Goal: Task Accomplishment & Management: Use online tool/utility

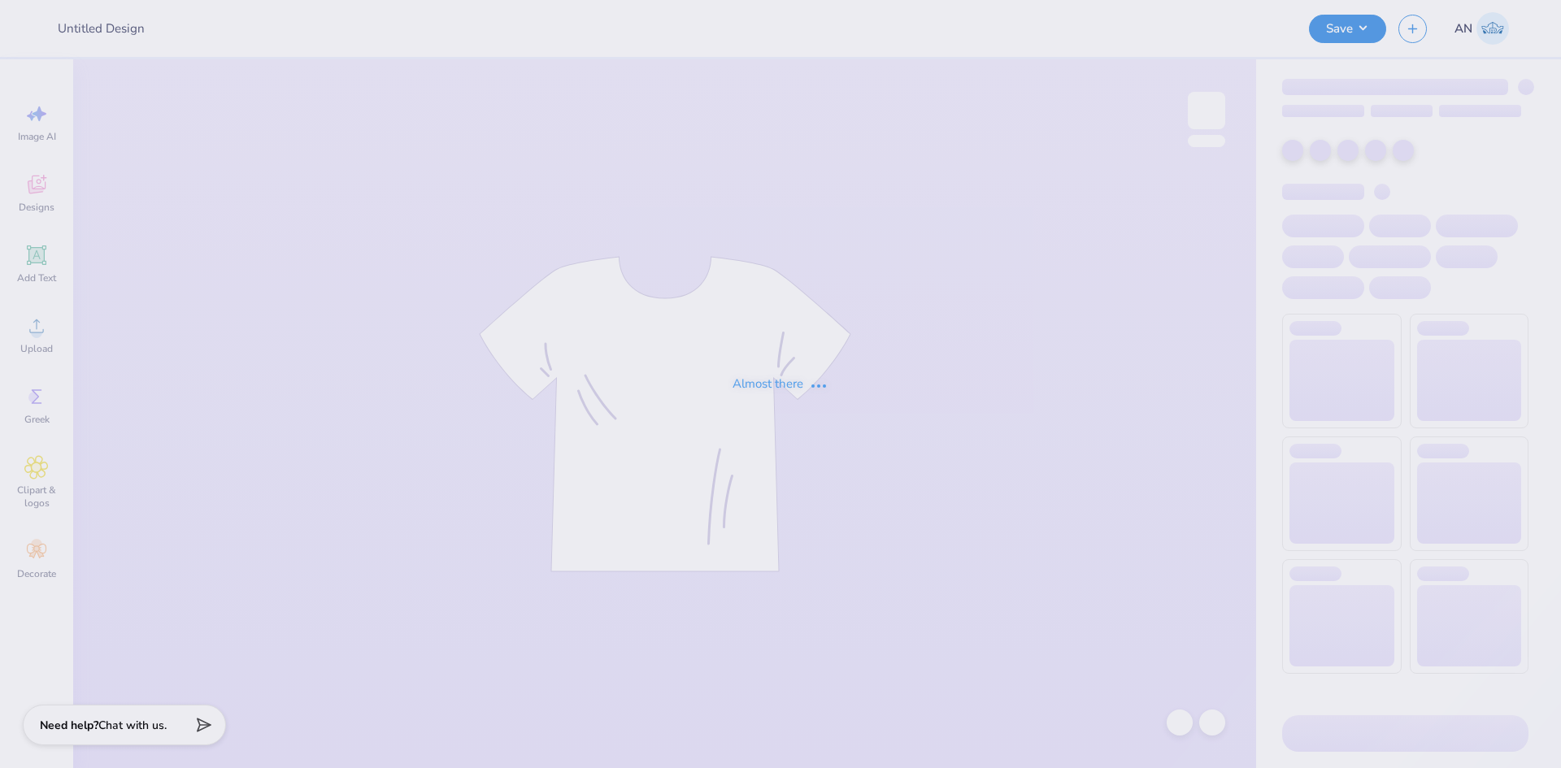
type input "T-Shirts for Fall Showcase"
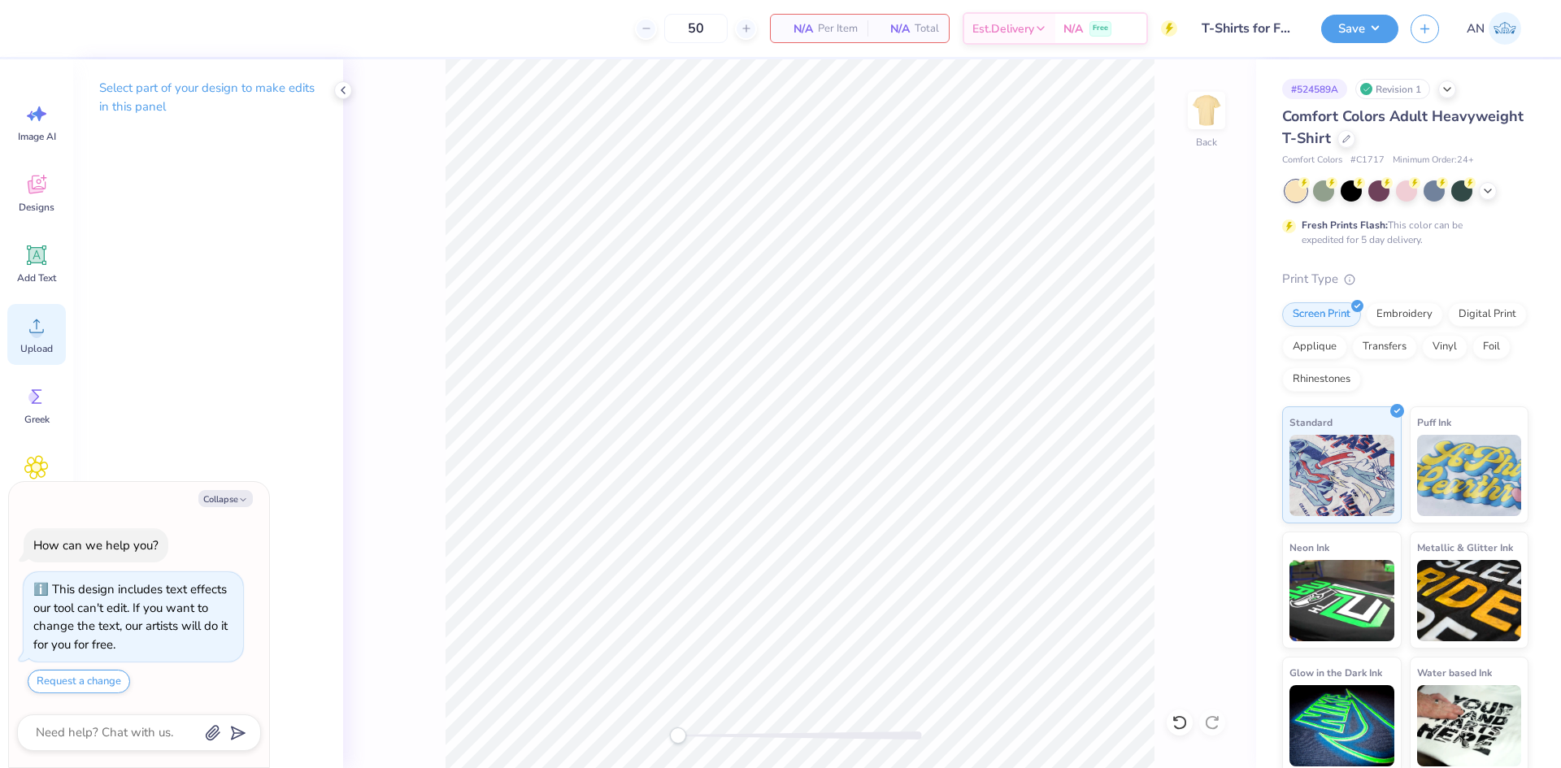
click at [32, 336] on icon at bounding box center [36, 326] width 24 height 24
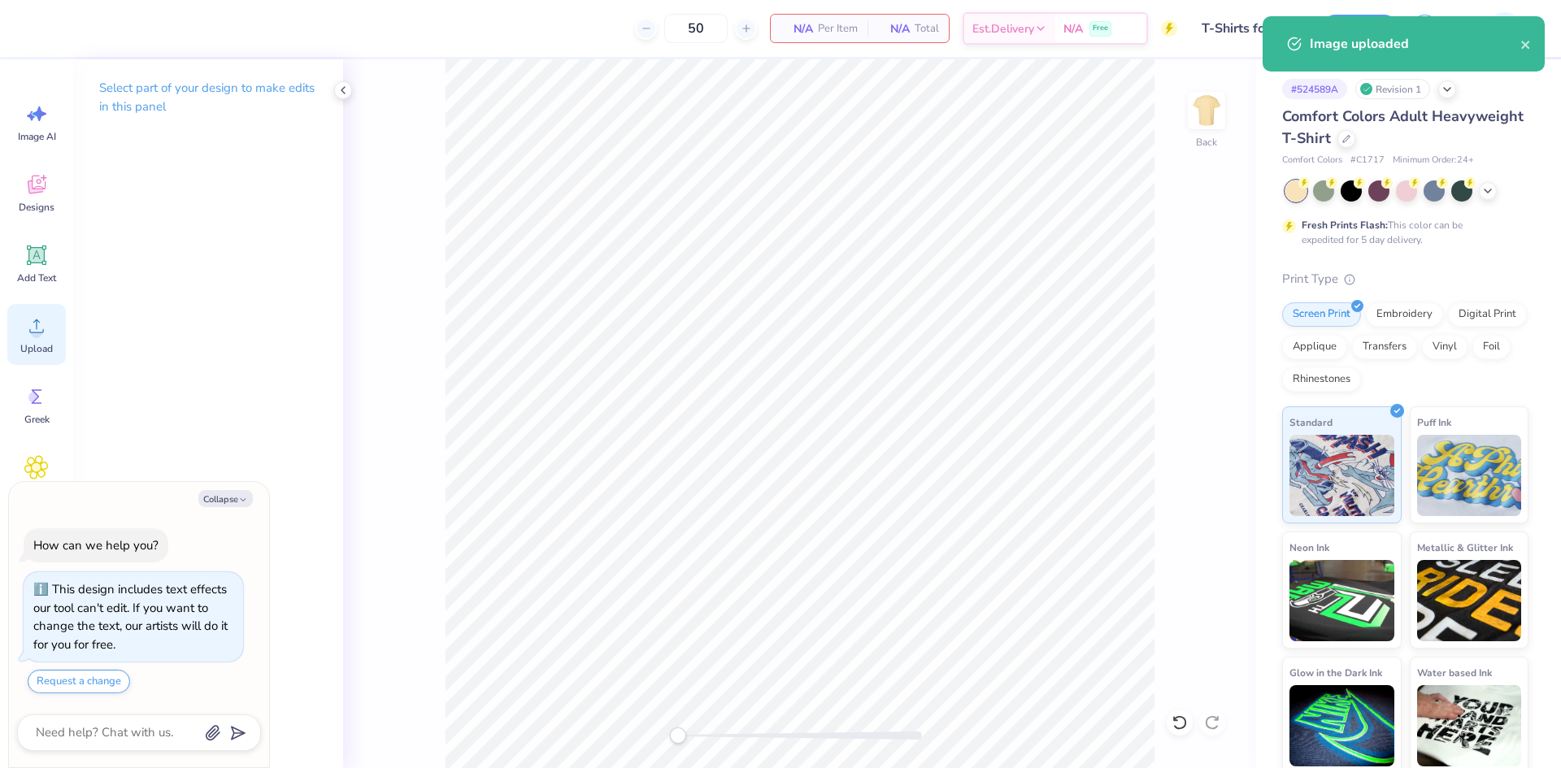
click at [28, 328] on icon at bounding box center [36, 326] width 24 height 24
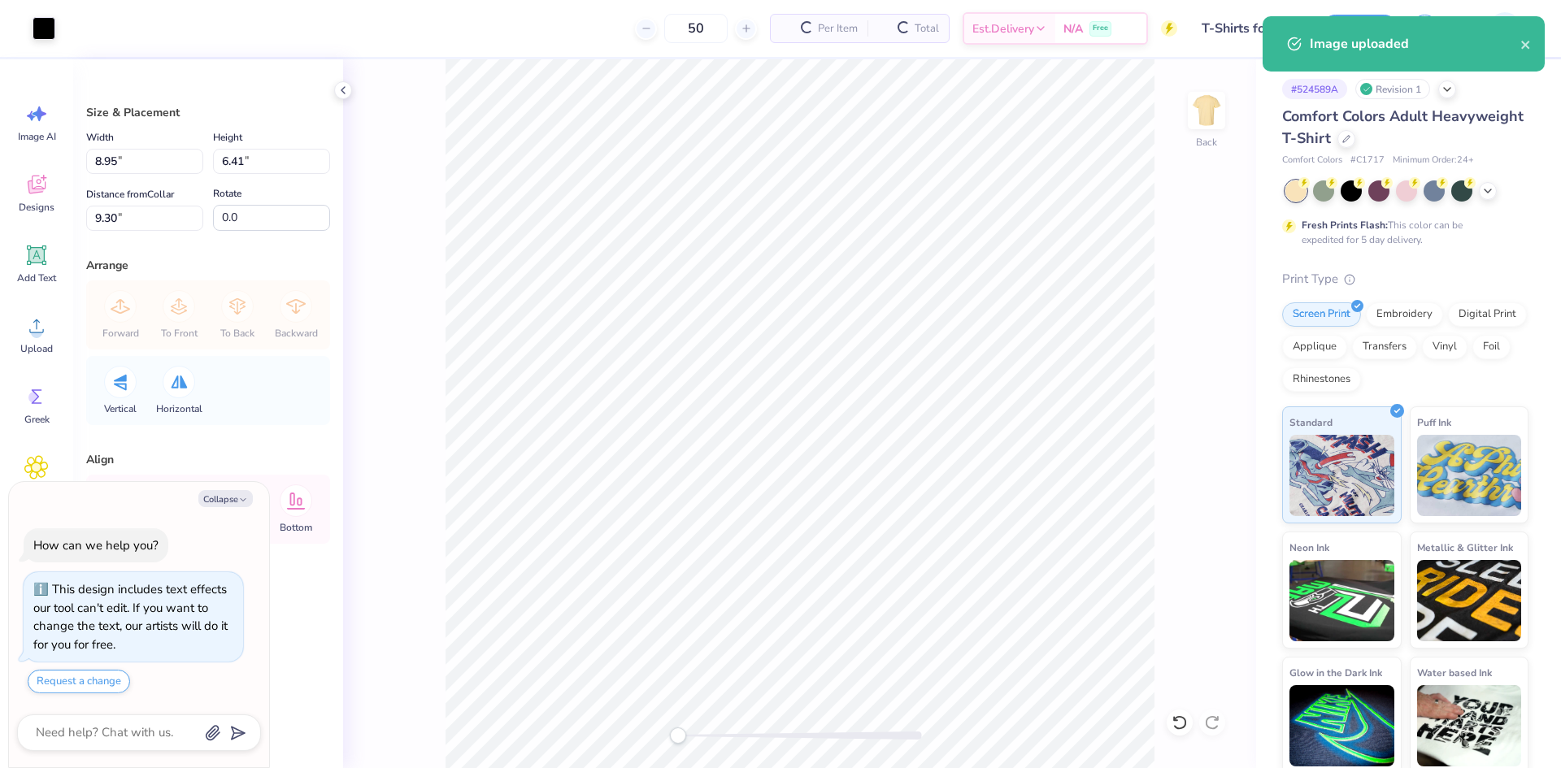
type textarea "x"
click at [150, 160] on input "8.95" at bounding box center [144, 161] width 117 height 25
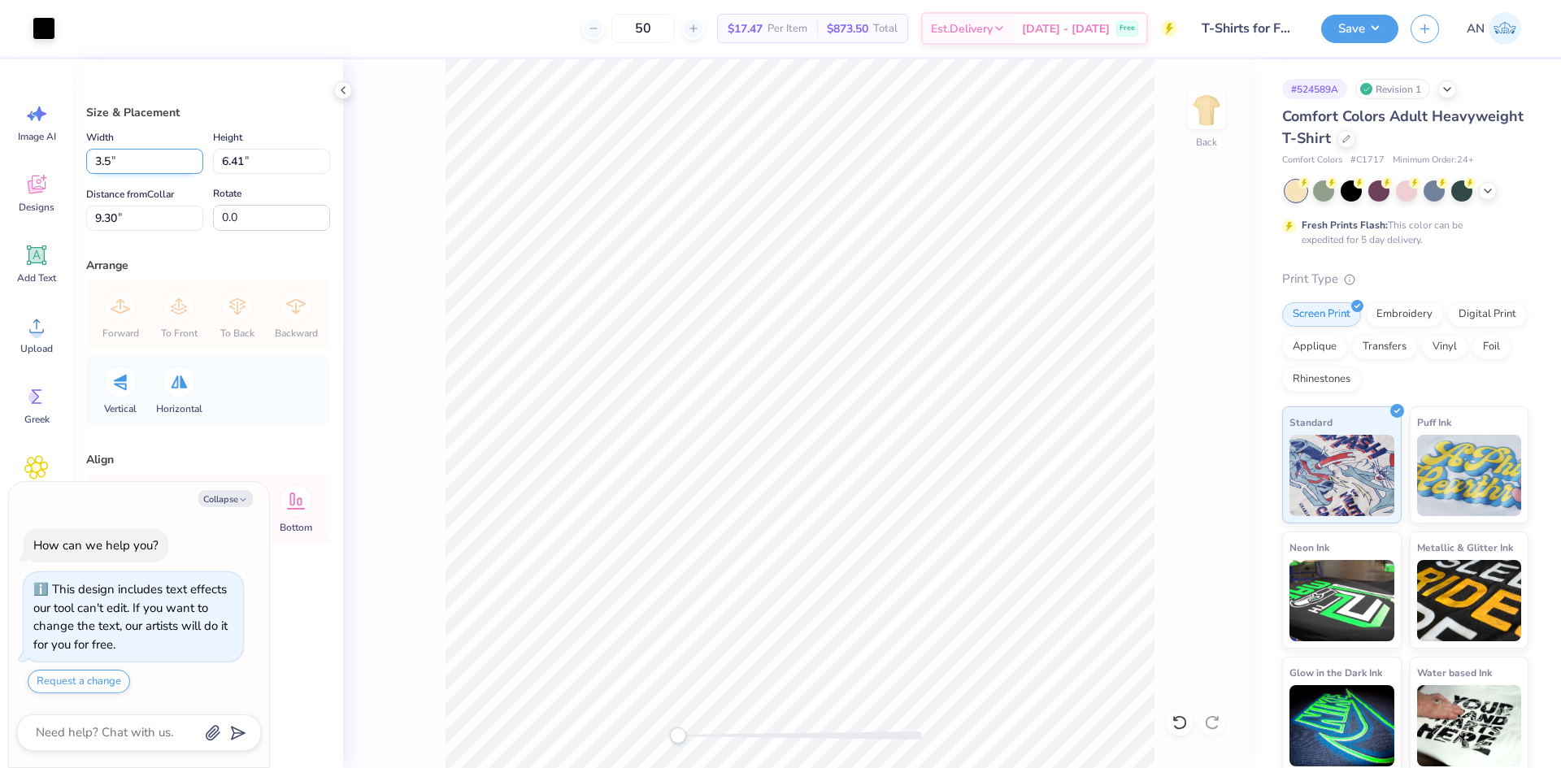
type input "3.5"
type textarea "x"
type input "3.50"
type input "2.51"
drag, startPoint x: 151, startPoint y: 215, endPoint x: 0, endPoint y: 227, distance: 151.6
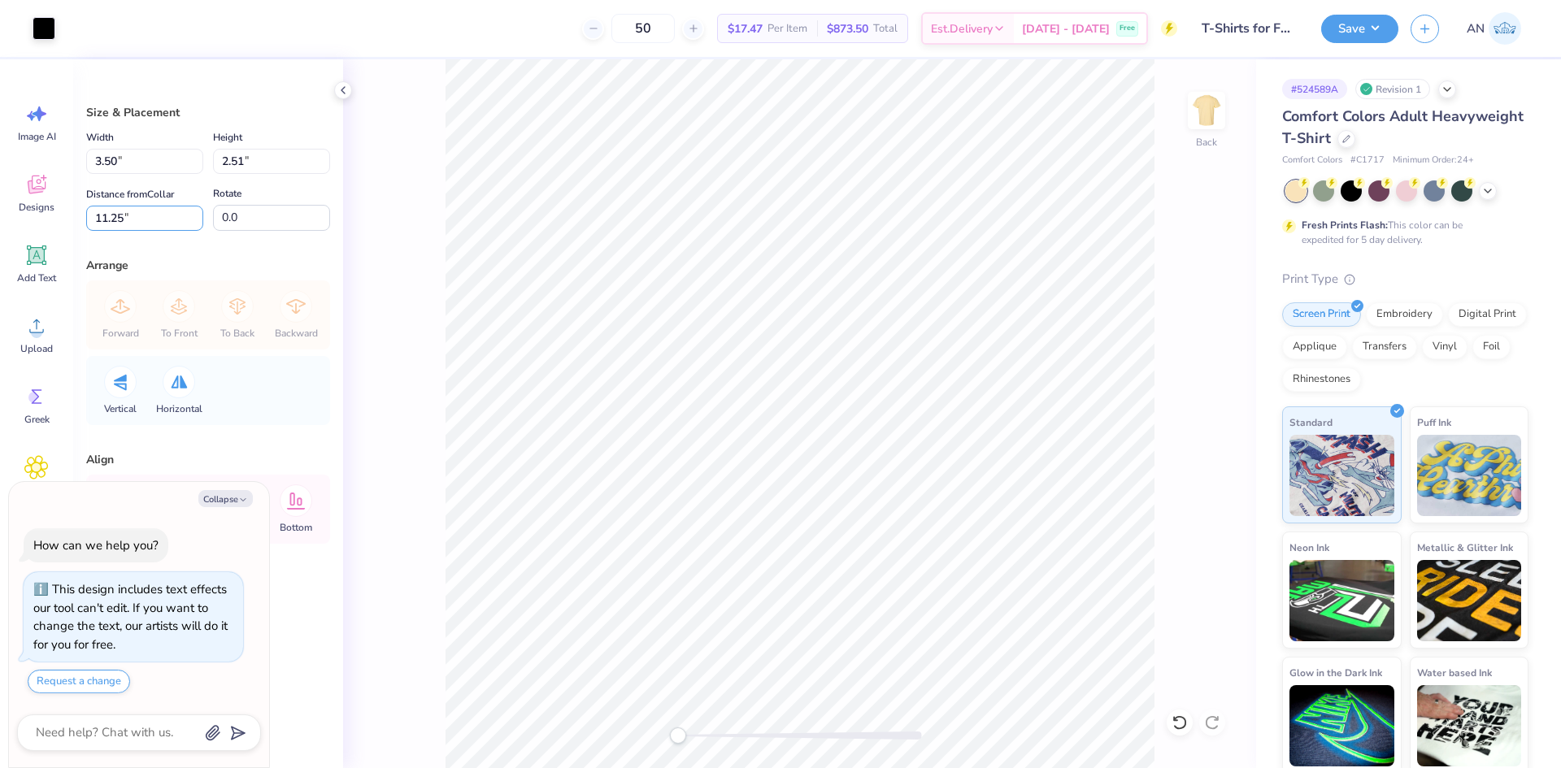
click at [0, 227] on div "Art colors 50 $17.47 Per Item $873.50 Total Est. Delivery [DATE] - [DATE] Free …" at bounding box center [780, 384] width 1561 height 768
type input "3"
click at [1192, 116] on img at bounding box center [1206, 110] width 65 height 65
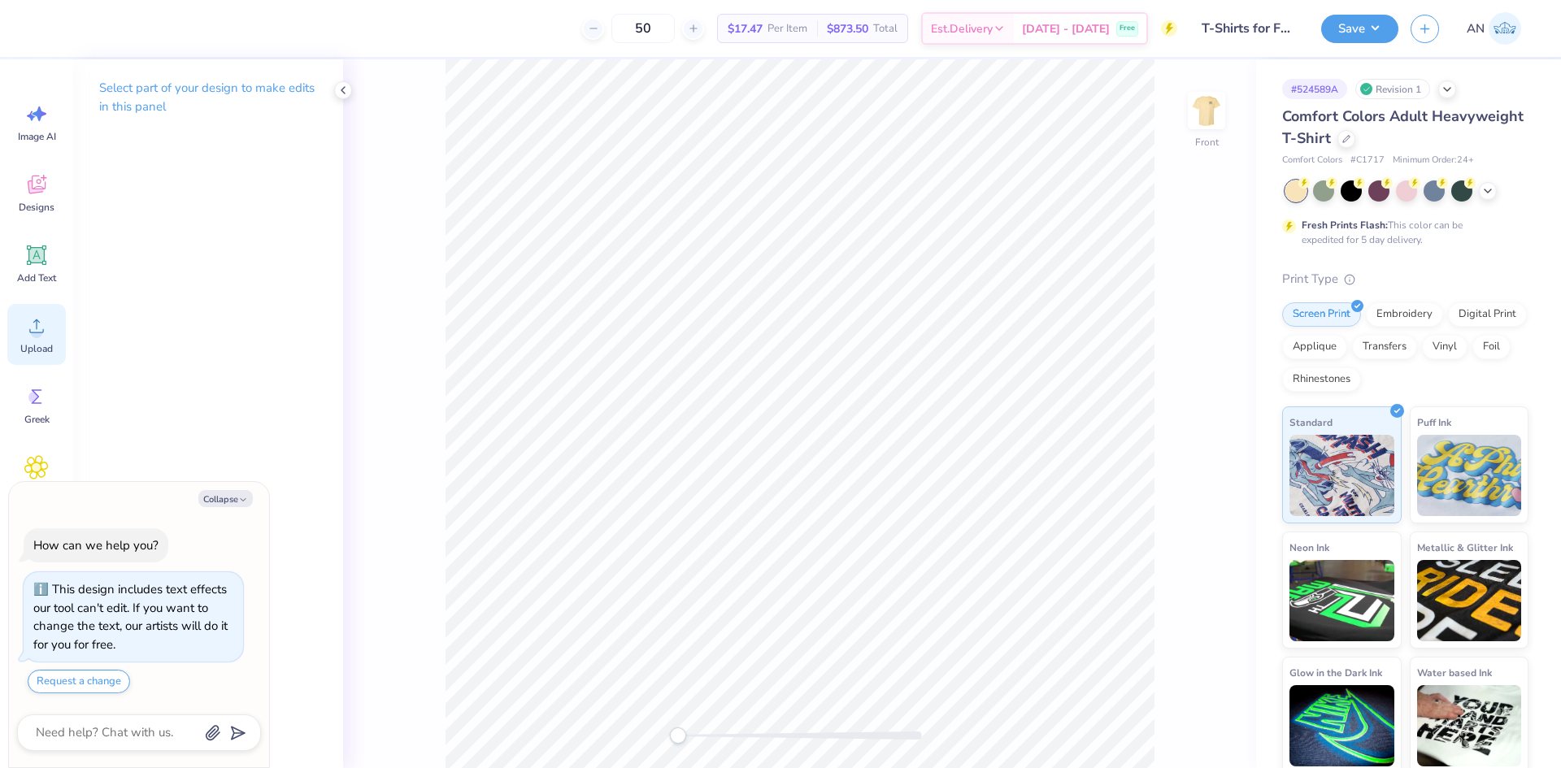
click at [39, 316] on icon at bounding box center [36, 326] width 24 height 24
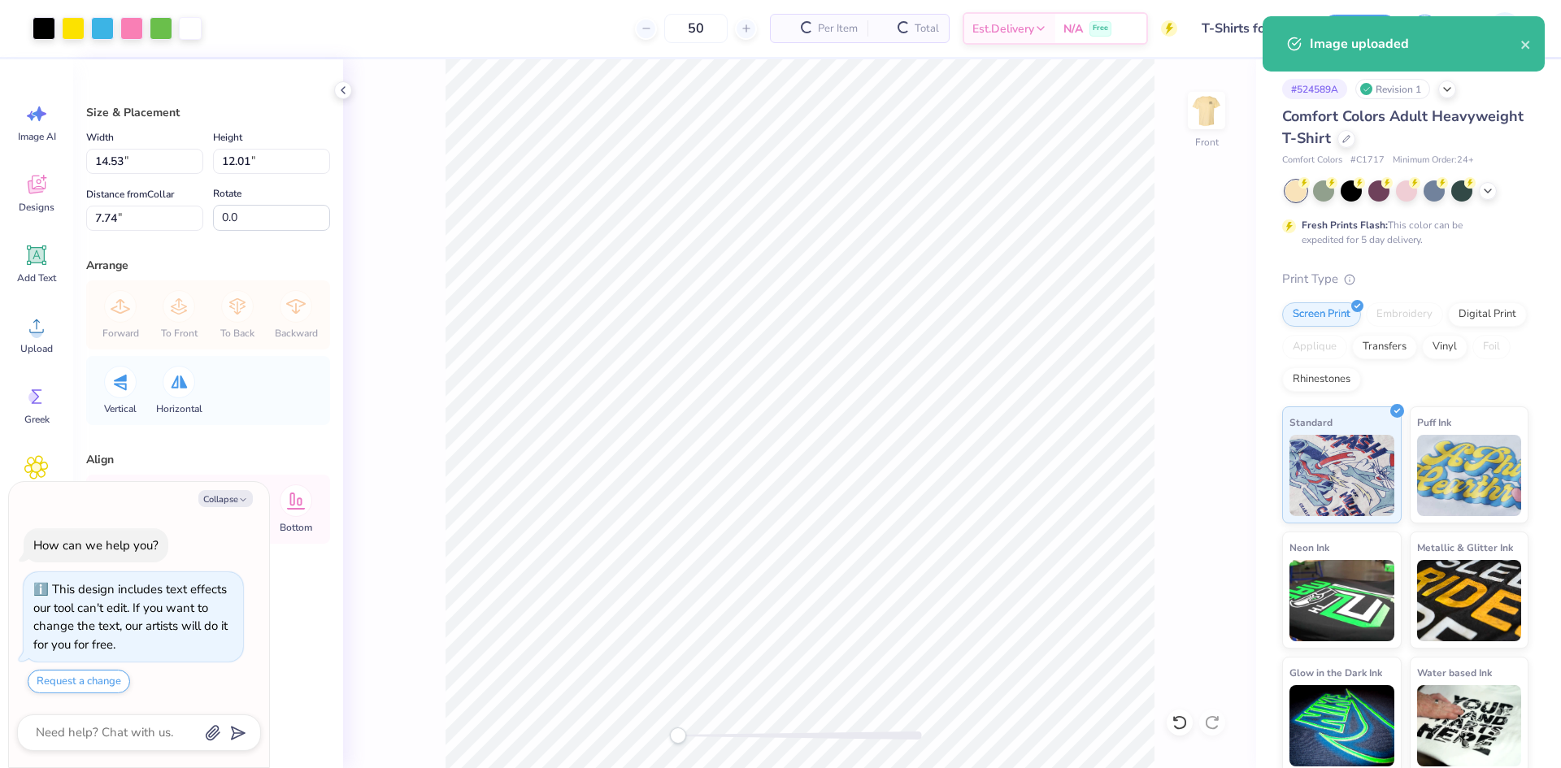
type textarea "x"
drag, startPoint x: 171, startPoint y: 165, endPoint x: 52, endPoint y: 172, distance: 118.9
click at [54, 173] on div "Art colors 50 $26.13 Per Item $1,306.50 Total Est. Delivery [DATE] - [DATE] Fre…" at bounding box center [780, 384] width 1561 height 768
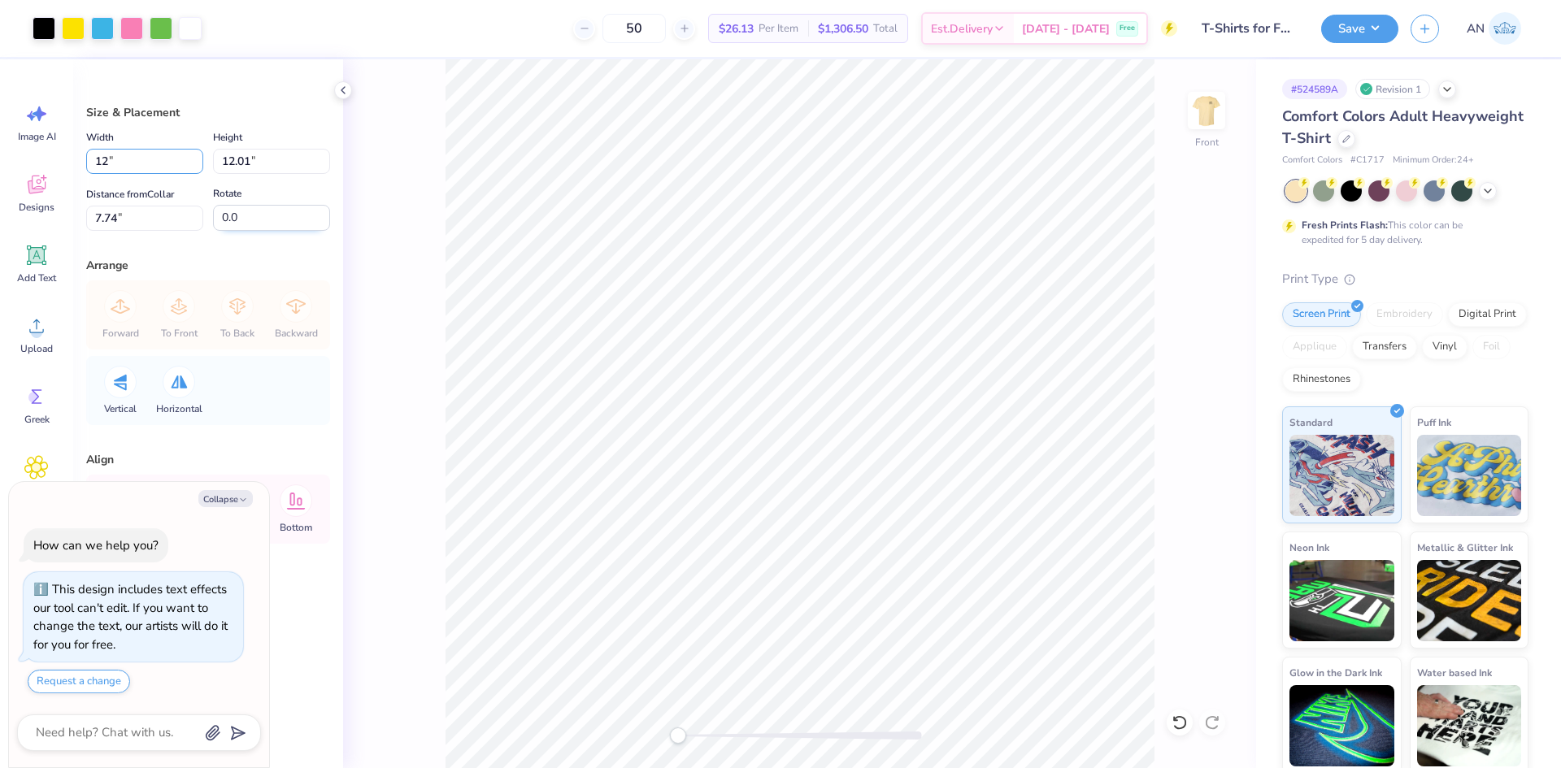
type input "12"
type textarea "x"
type input "12.00"
type input "9.92"
drag, startPoint x: 156, startPoint y: 220, endPoint x: 33, endPoint y: 230, distance: 124.0
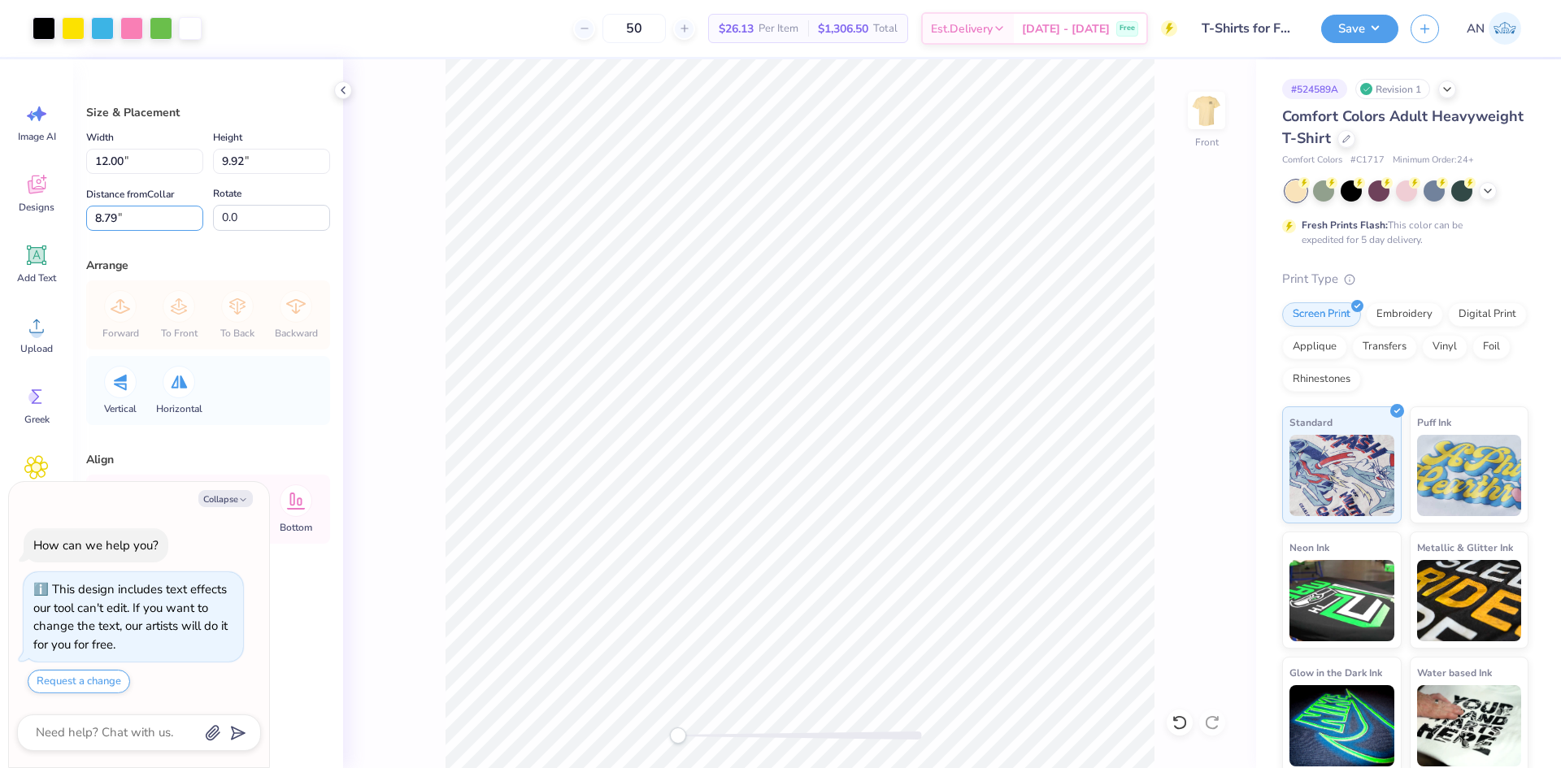
click at [33, 230] on div "Art colors 50 $26.13 Per Item $1,306.50 Total Est. Delivery [DATE] - [DATE] Fre…" at bounding box center [780, 384] width 1561 height 768
type input "3"
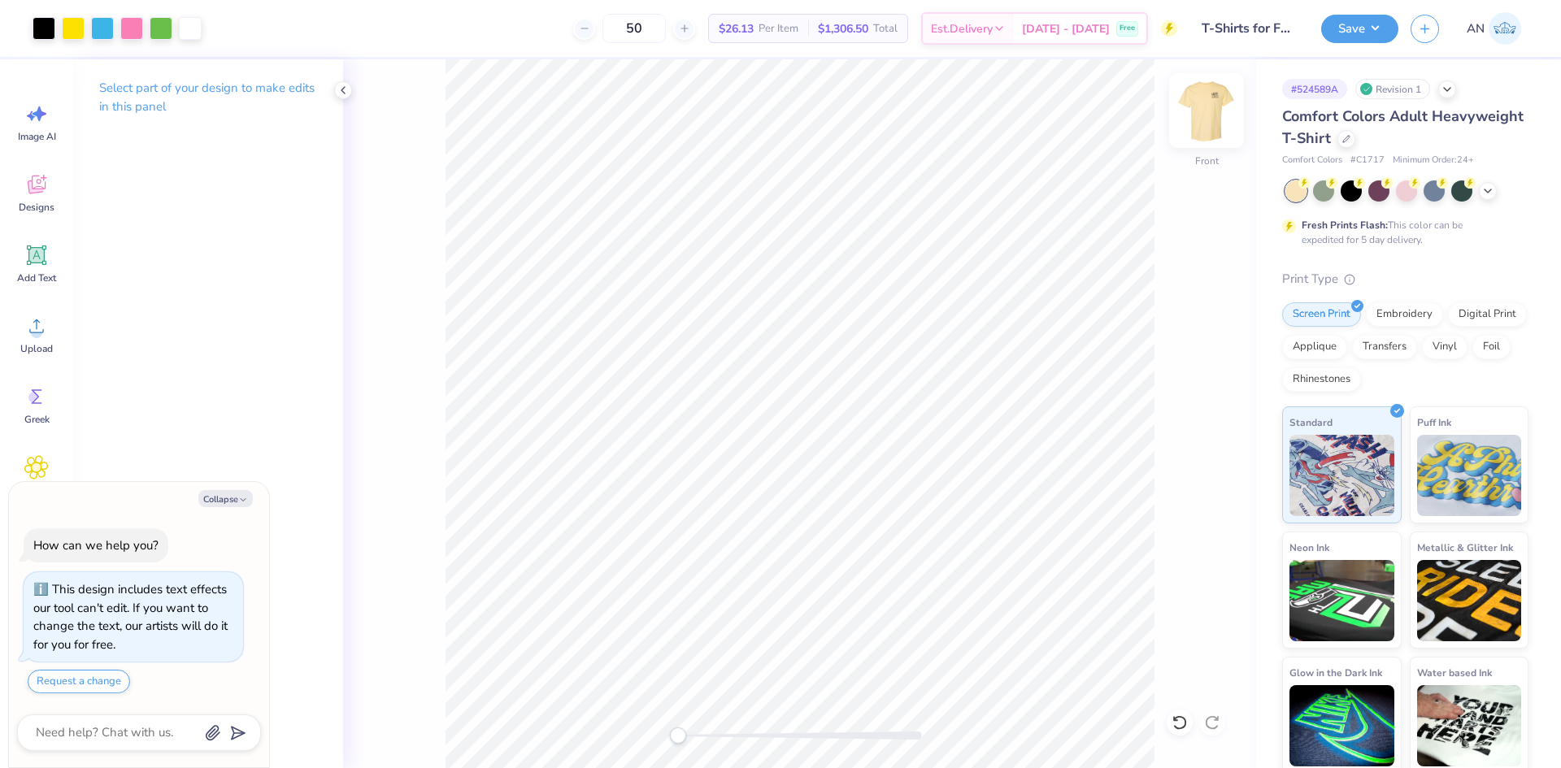
click at [1213, 118] on img at bounding box center [1206, 110] width 65 height 65
click at [1213, 120] on img at bounding box center [1206, 110] width 65 height 65
click at [1213, 120] on img at bounding box center [1206, 110] width 33 height 33
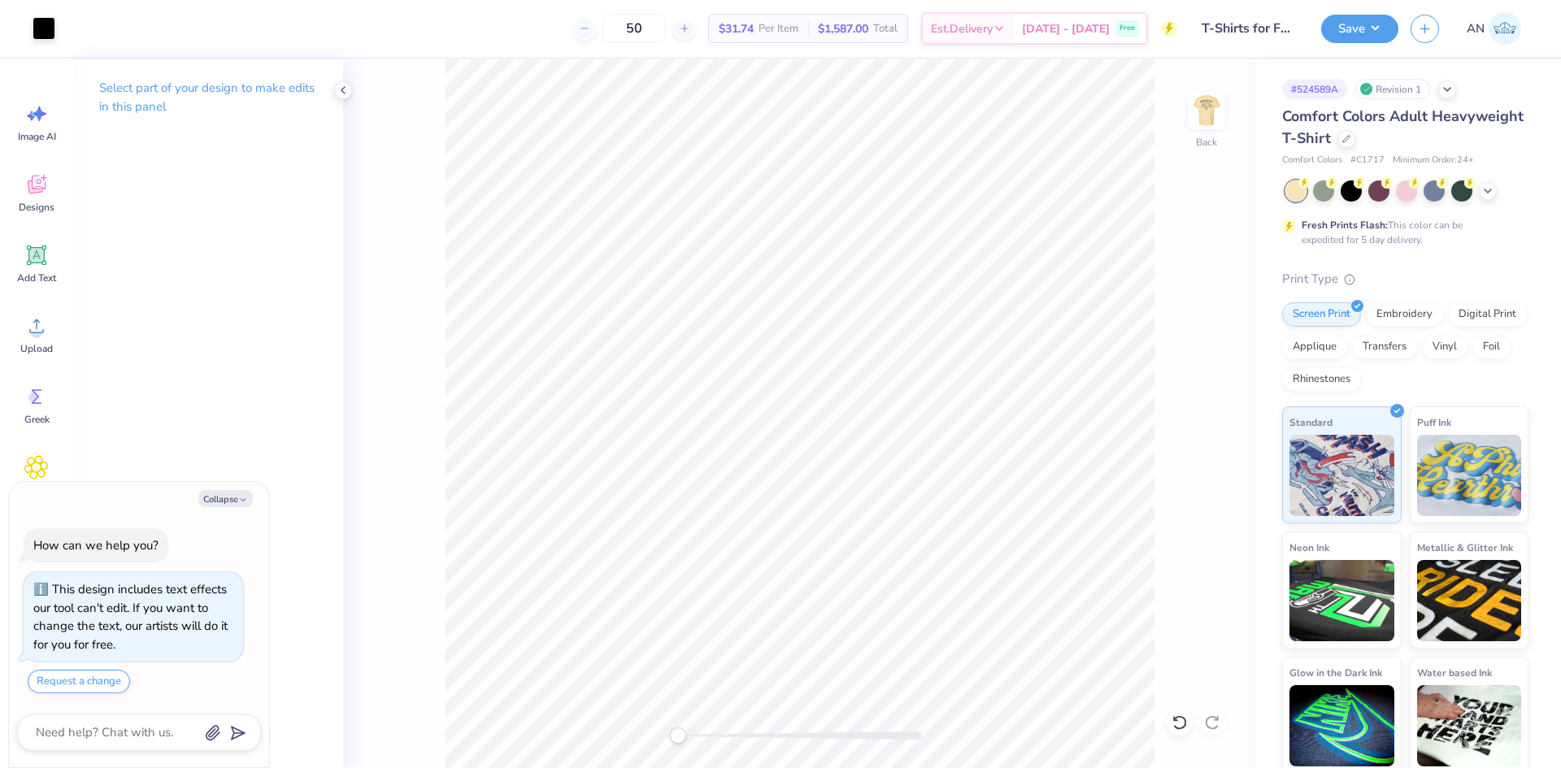
click at [1213, 120] on img at bounding box center [1206, 110] width 33 height 33
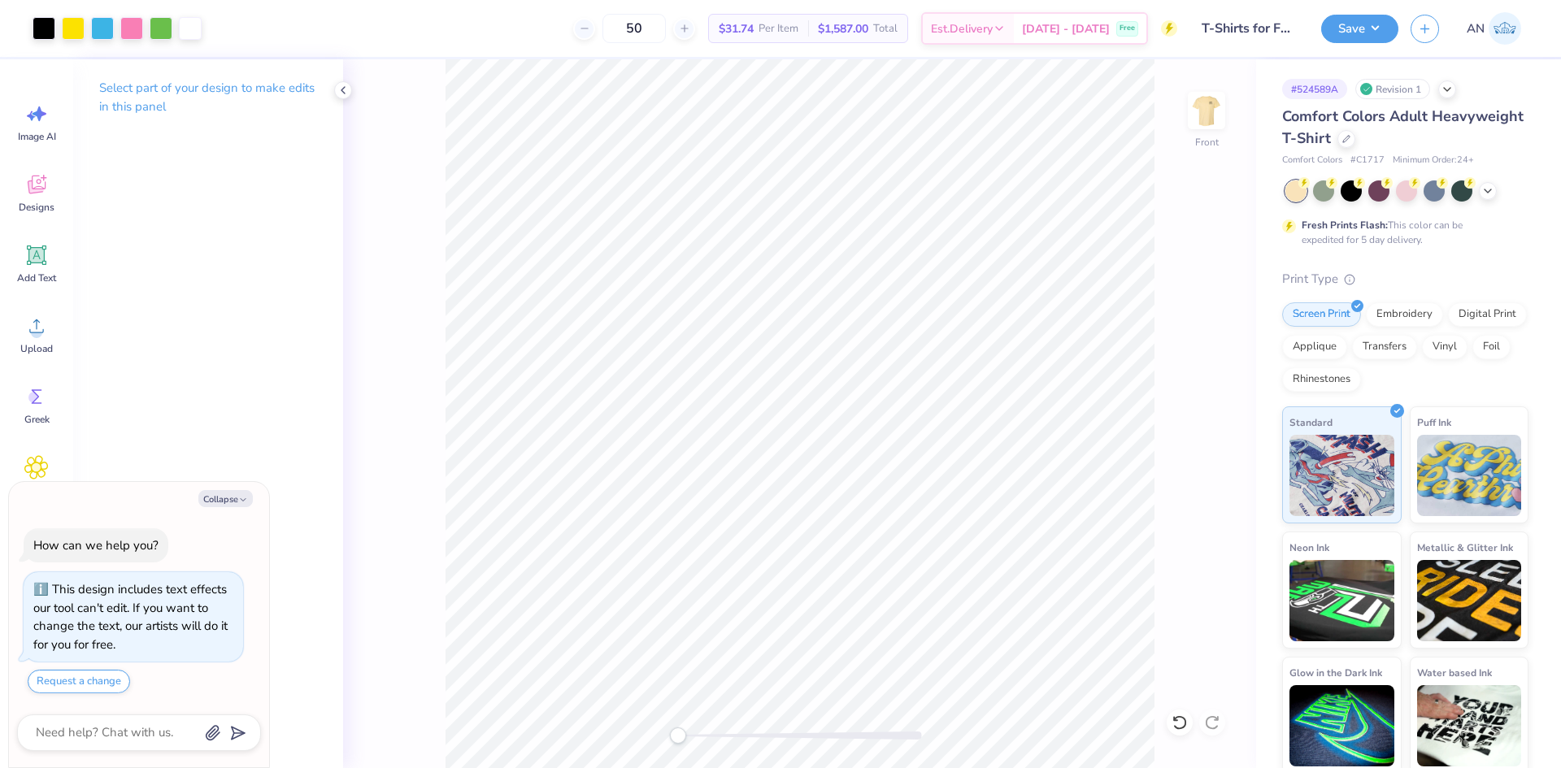
click at [1213, 120] on img at bounding box center [1206, 110] width 33 height 33
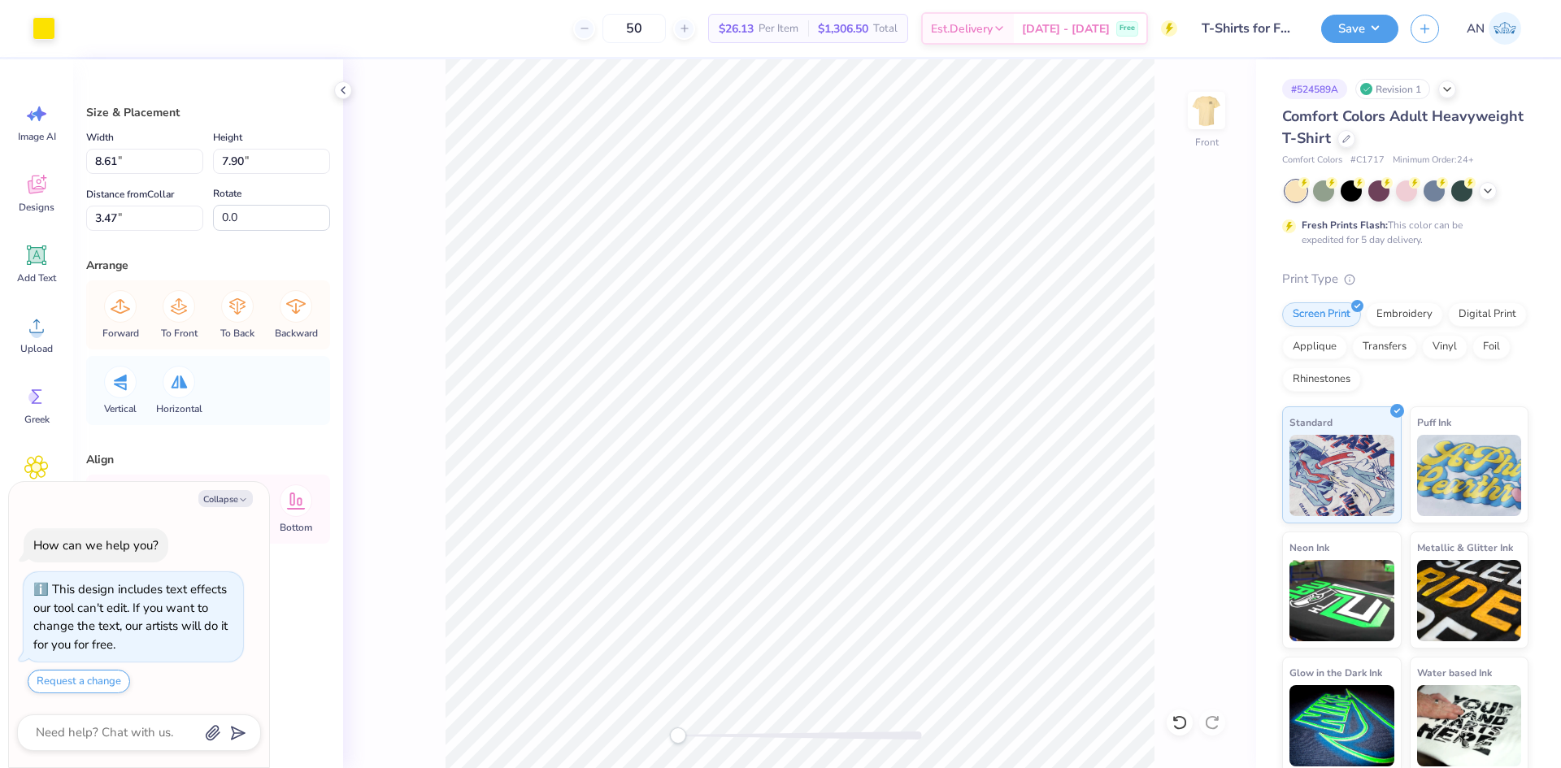
type textarea "x"
type input "12.00"
type input "9.92"
type input "3.00"
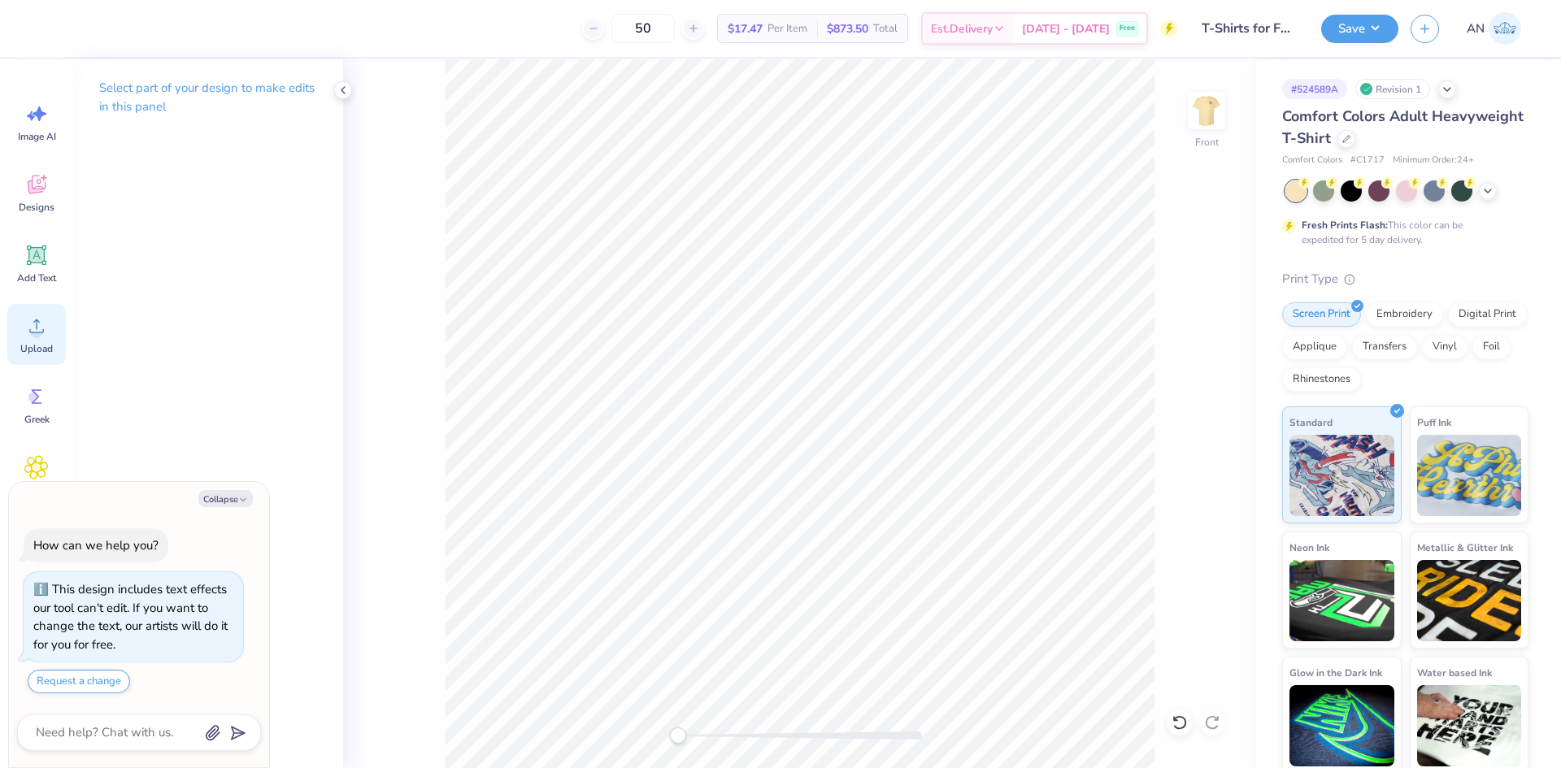
click at [28, 344] on span "Upload" at bounding box center [36, 348] width 33 height 13
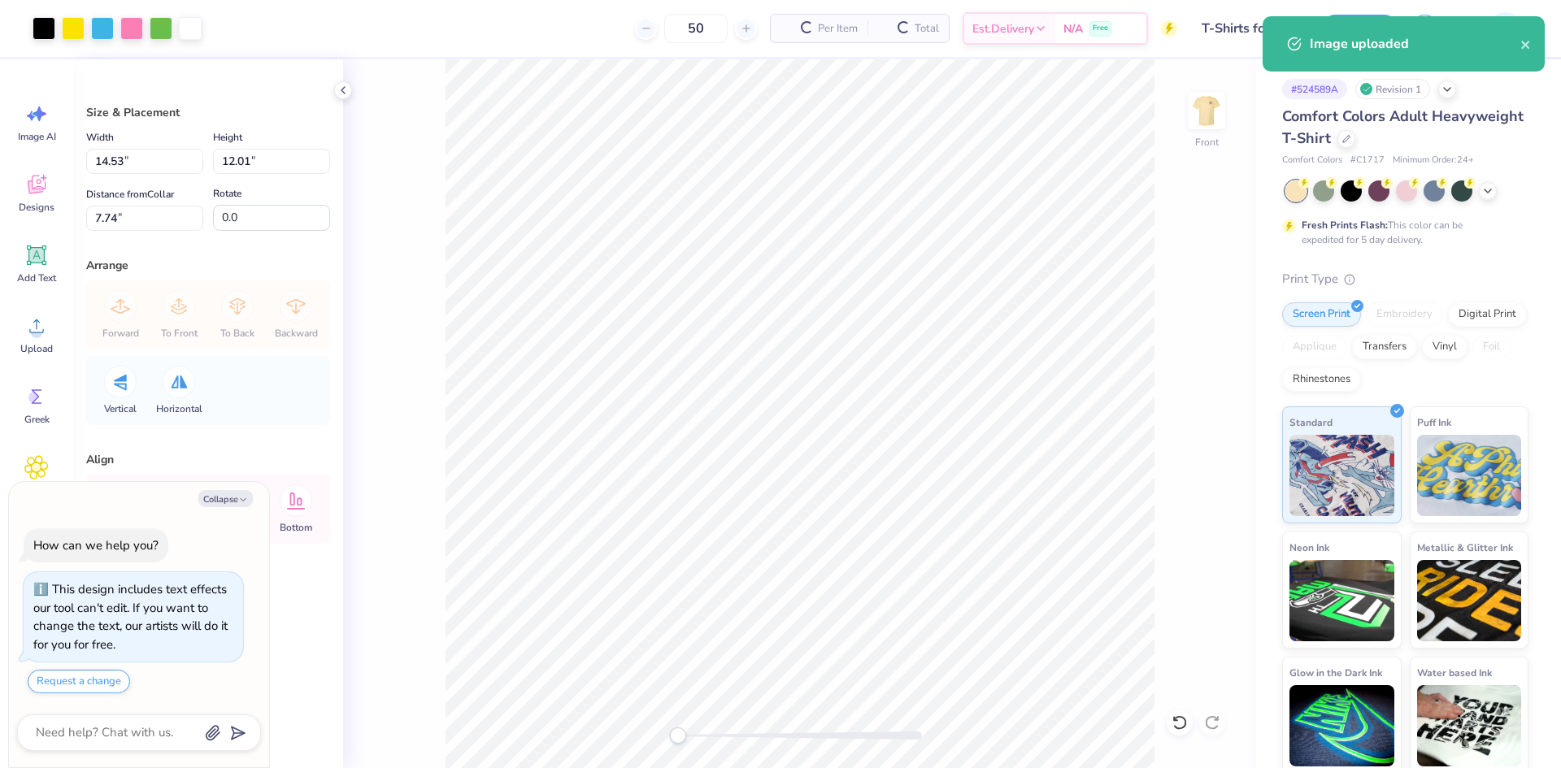
type textarea "x"
drag, startPoint x: 137, startPoint y: 214, endPoint x: 25, endPoint y: 222, distance: 112.5
click at [25, 222] on div "Art colors 50 $26.13 Per Item $1,306.50 Total Est. Delivery [DATE] - [DATE] Fre…" at bounding box center [780, 384] width 1561 height 768
type input "3"
type textarea "x"
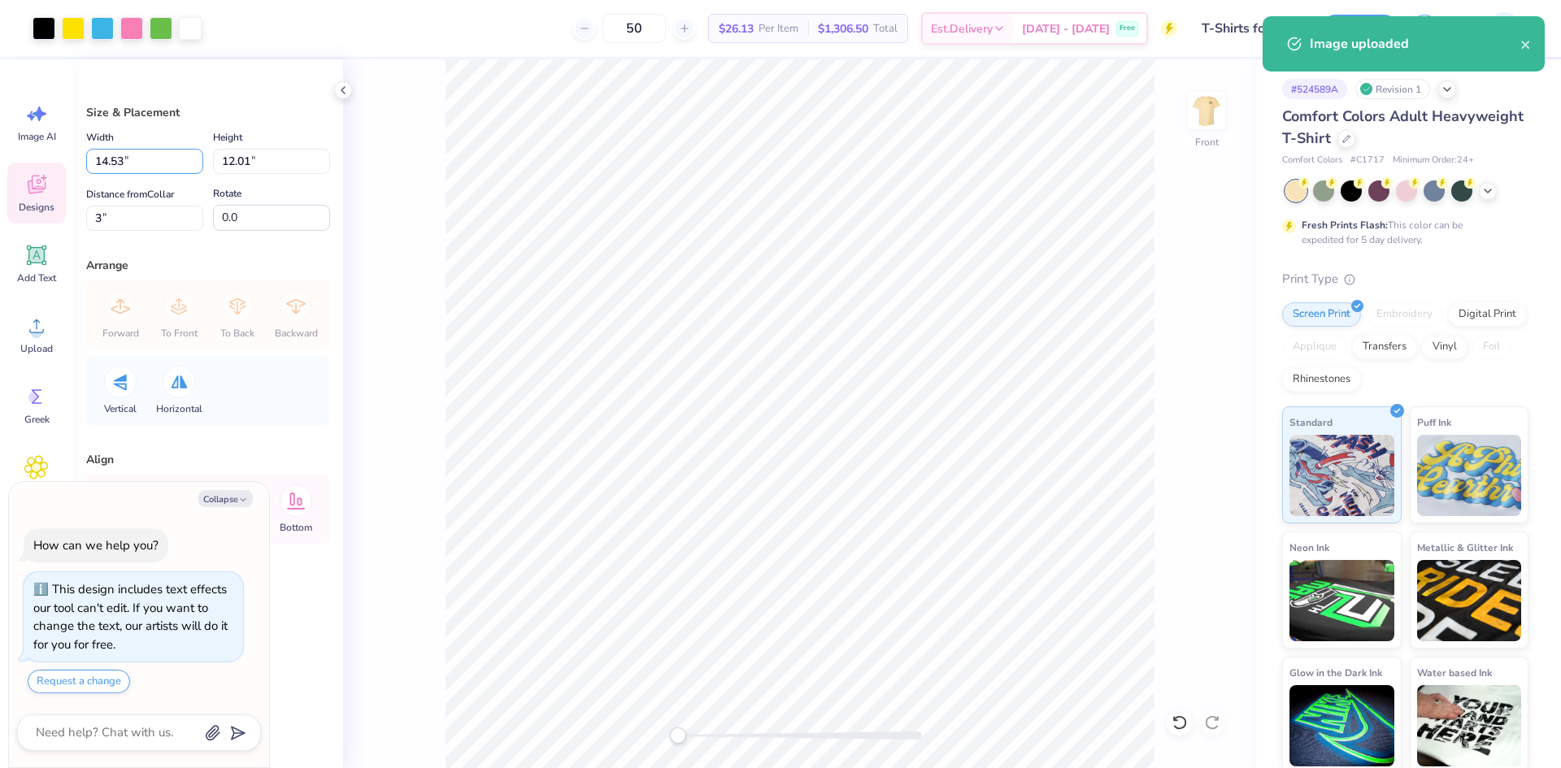
drag, startPoint x: 135, startPoint y: 162, endPoint x: 46, endPoint y: 181, distance: 90.7
click at [46, 181] on div "Art colors 50 $26.13 Per Item $1,306.50 Total Est. Delivery [DATE] - [DATE] Fre…" at bounding box center [780, 384] width 1561 height 768
type input "12"
type textarea "x"
type input "12.00"
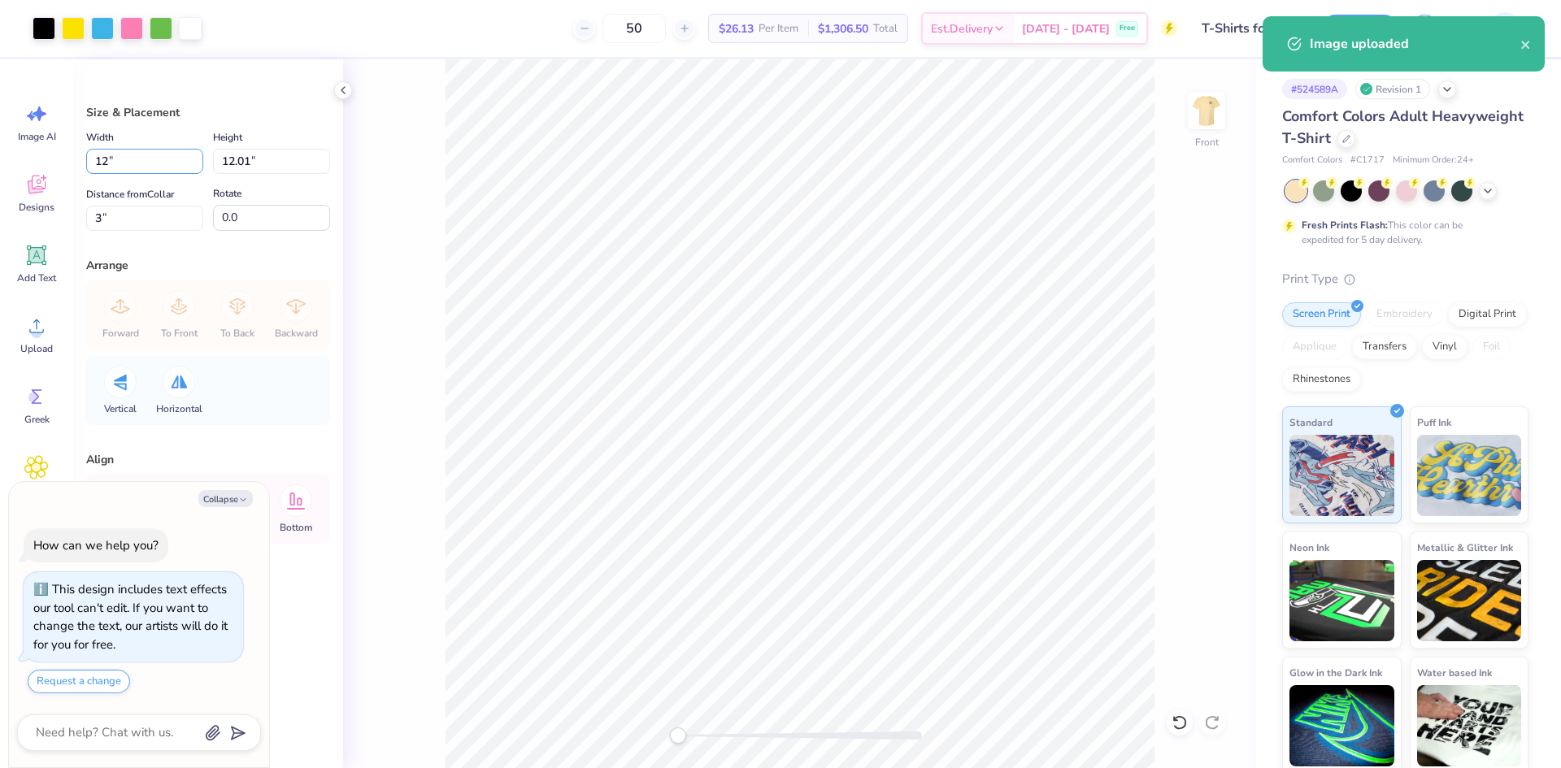
type input "9.92"
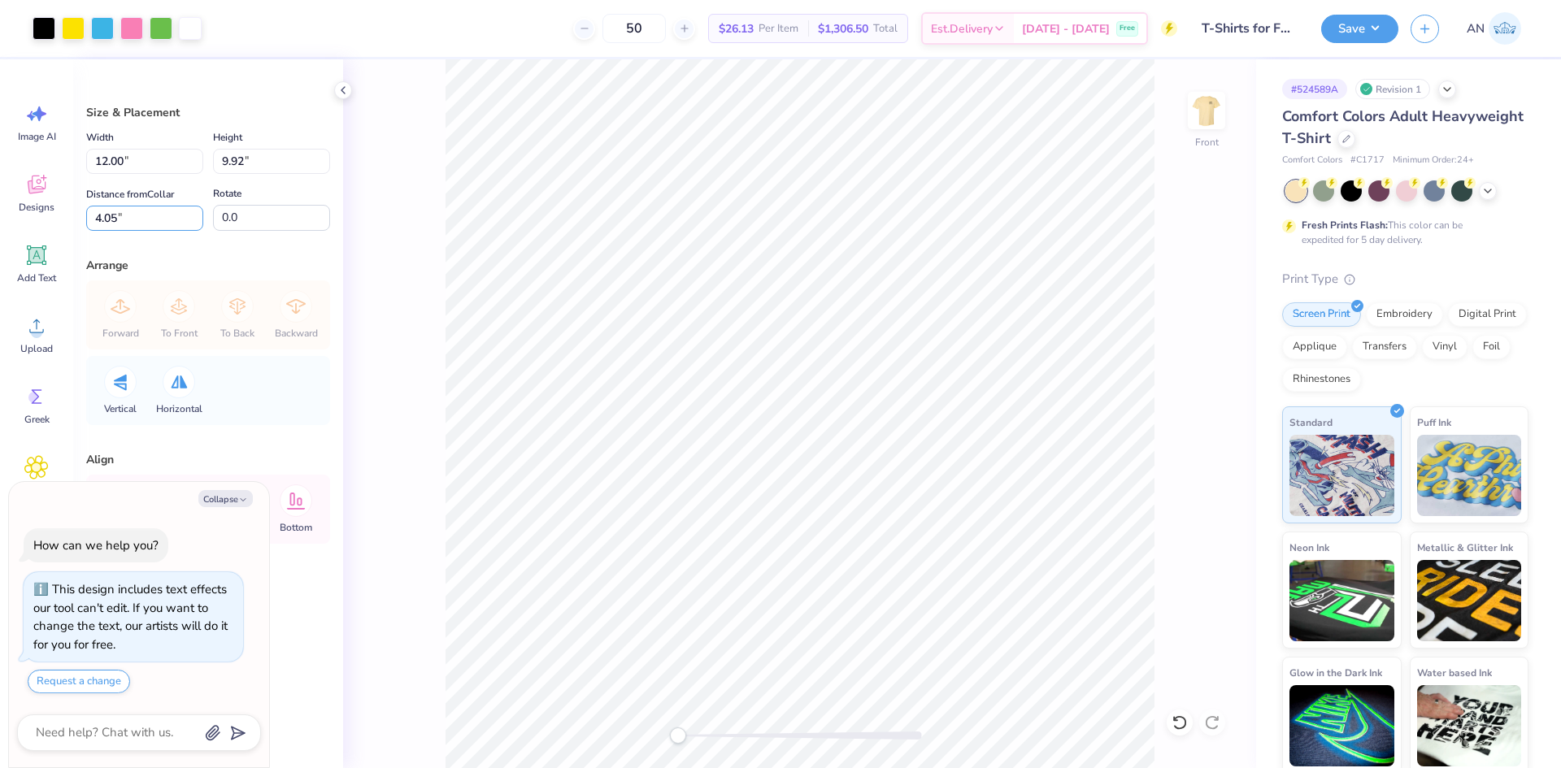
drag, startPoint x: 178, startPoint y: 220, endPoint x: 0, endPoint y: 227, distance: 178.2
click at [1, 225] on div "Art colors 50 $26.13 Per Item $1,306.50 Total Est. Delivery [DATE] - [DATE] Fre…" at bounding box center [780, 384] width 1561 height 768
type input "3"
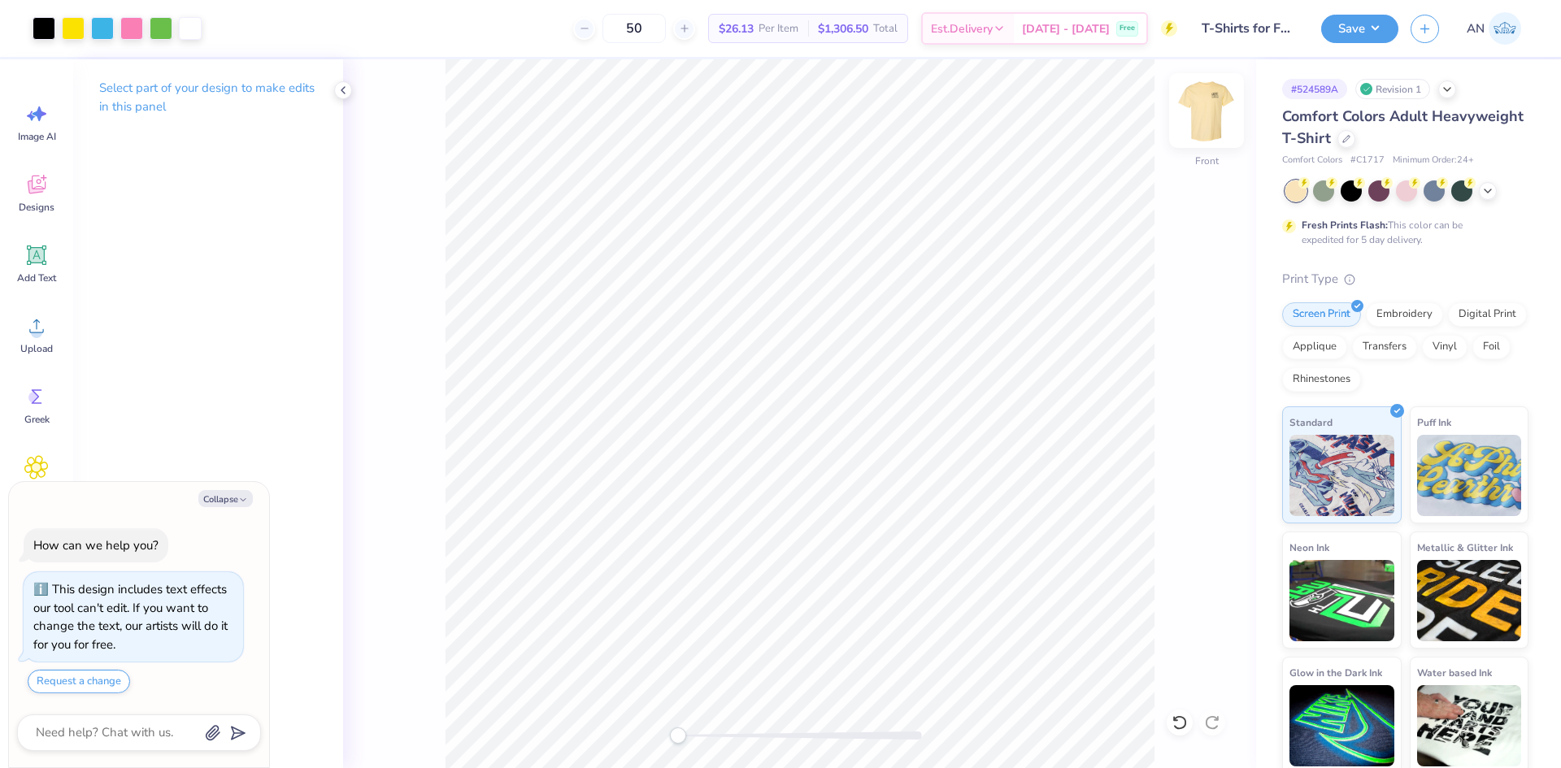
click at [1211, 109] on img at bounding box center [1206, 110] width 65 height 65
click at [1190, 115] on img at bounding box center [1206, 110] width 33 height 33
click at [1360, 15] on button "Save" at bounding box center [1359, 26] width 77 height 28
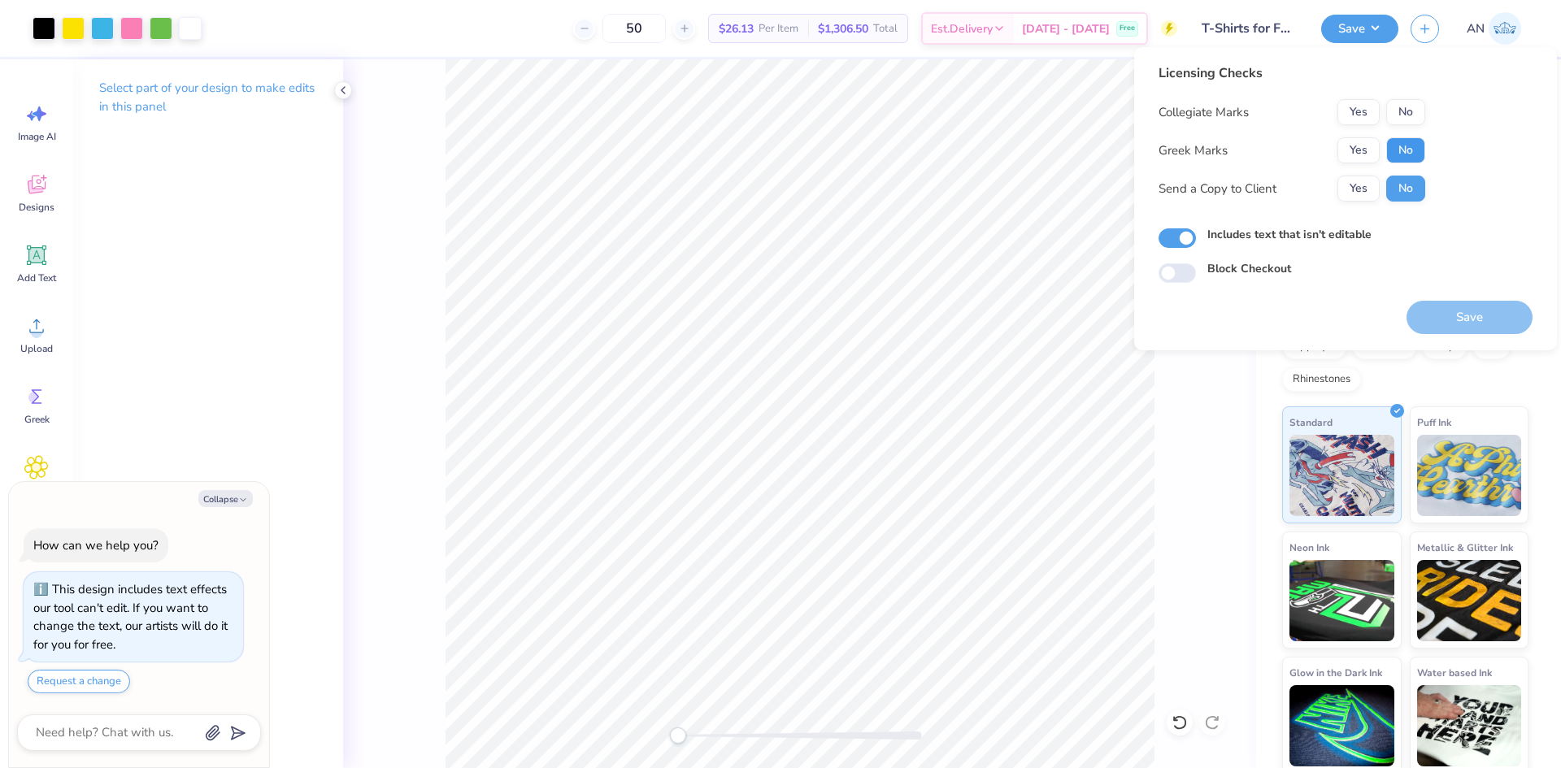
click at [1389, 154] on button "No" at bounding box center [1405, 150] width 39 height 26
click at [1402, 117] on button "No" at bounding box center [1405, 112] width 39 height 26
click at [1450, 318] on button "Save" at bounding box center [1469, 317] width 126 height 33
type textarea "x"
